Goal: Task Accomplishment & Management: Use online tool/utility

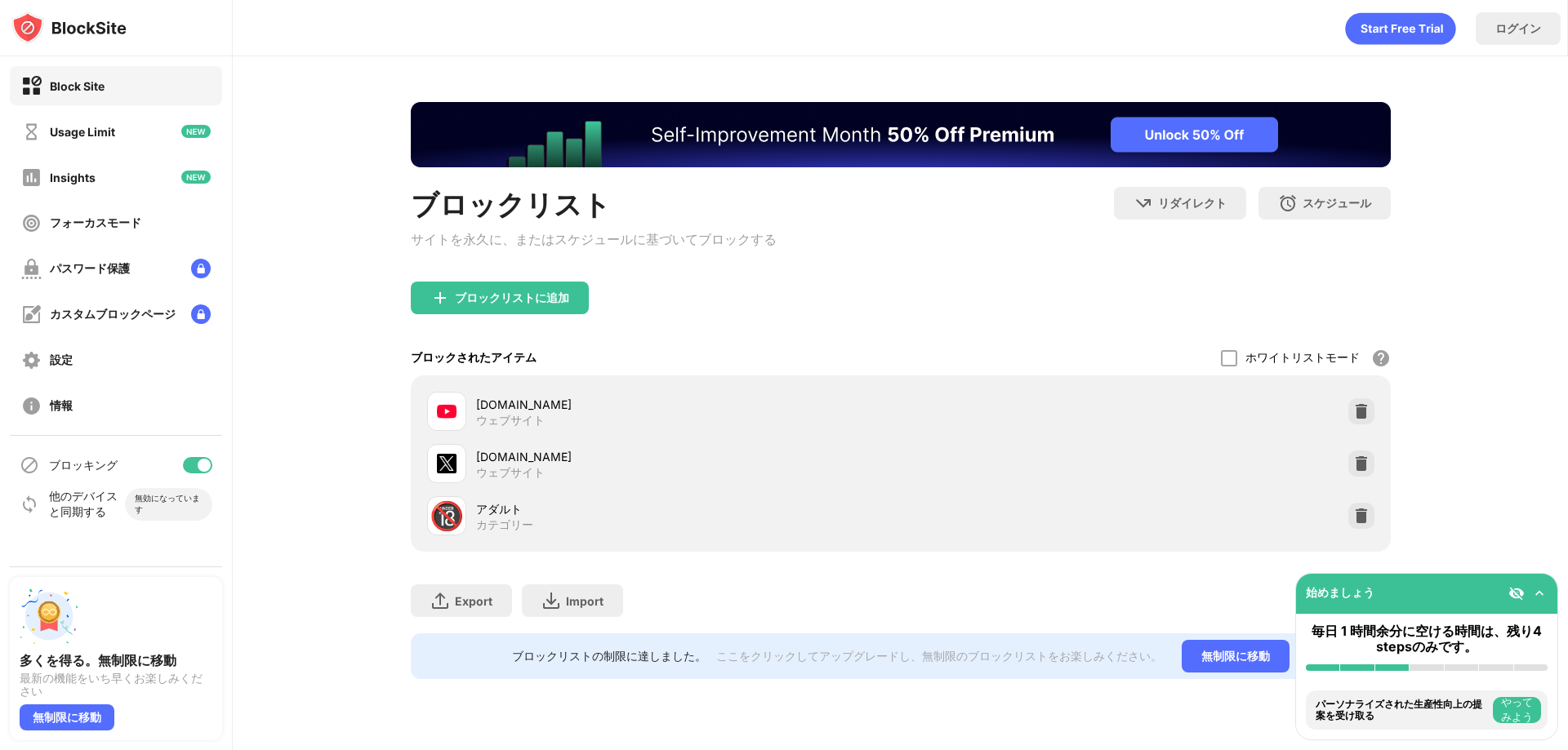
click at [1369, 524] on img at bounding box center [1362, 516] width 16 height 16
